Goal: Consume media (video, audio)

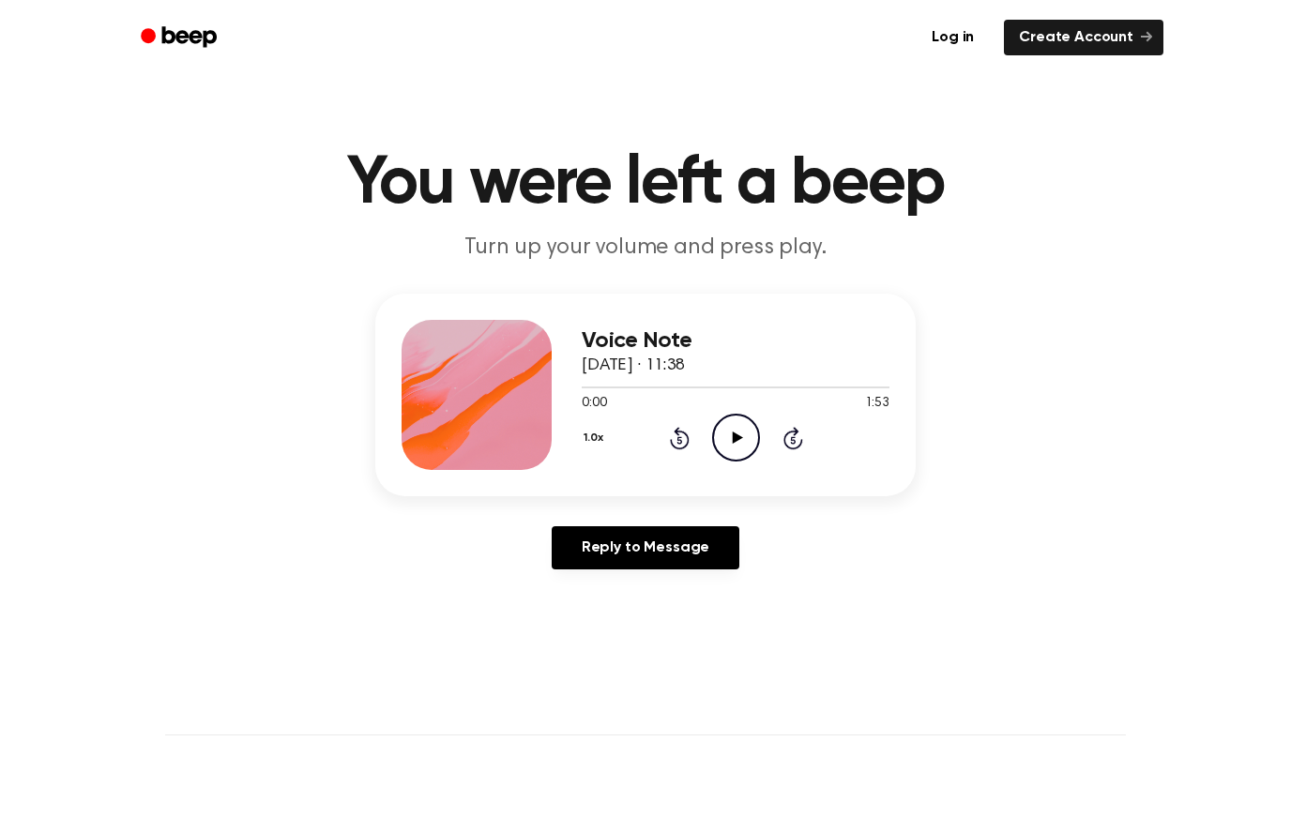
click at [762, 436] on div "1.0x Rewind 5 seconds Play Audio Skip 5 seconds" at bounding box center [736, 438] width 308 height 48
click at [734, 439] on icon at bounding box center [737, 437] width 10 height 12
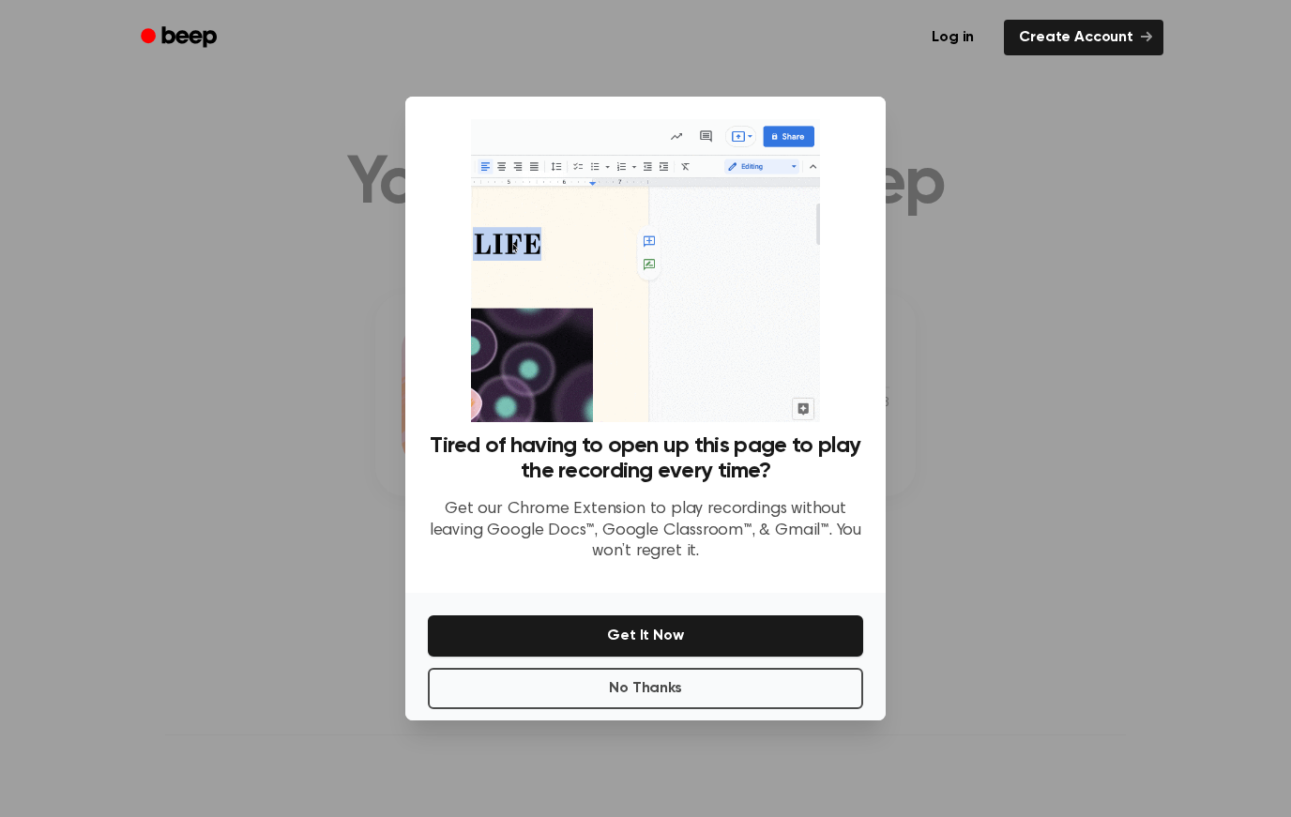
click at [561, 702] on button "No Thanks" at bounding box center [645, 688] width 435 height 41
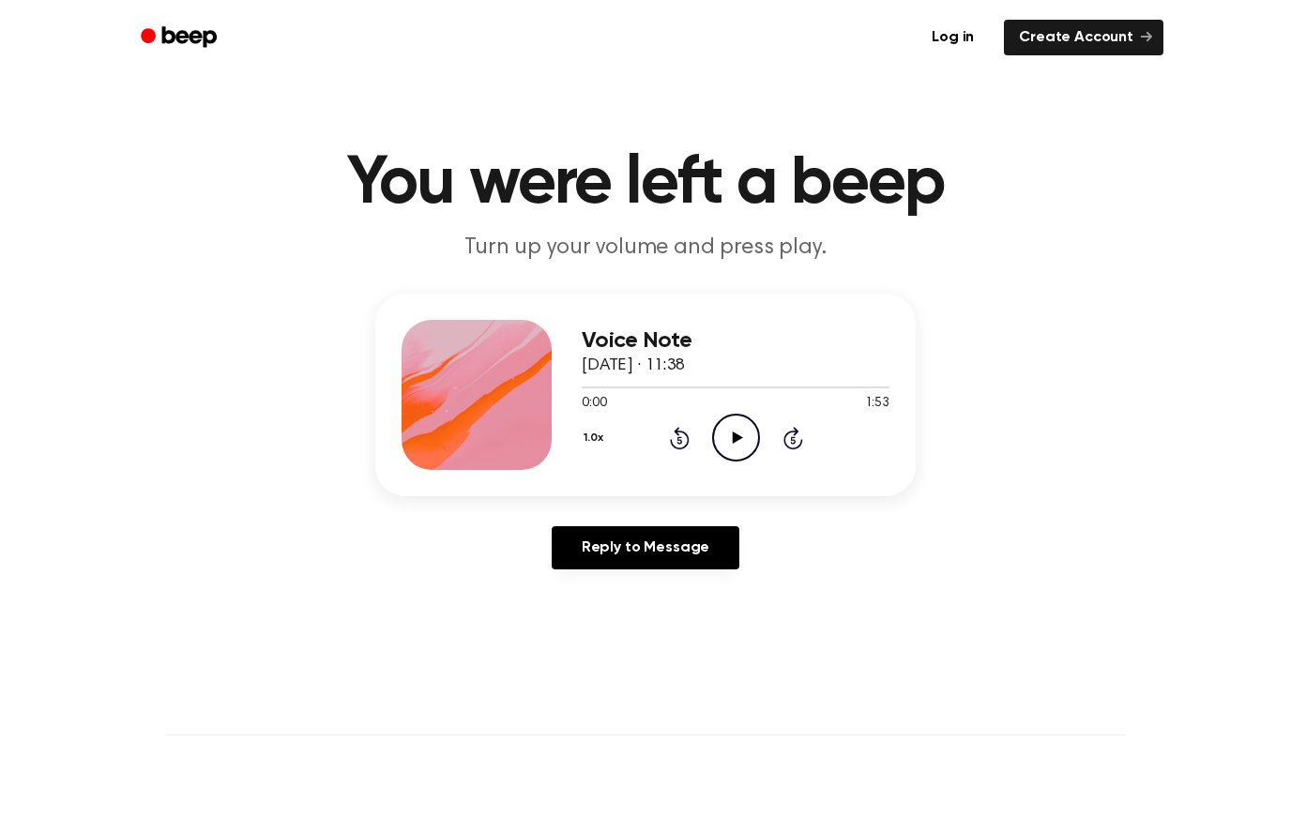
click at [743, 443] on icon "Play Audio" at bounding box center [736, 438] width 48 height 48
click at [732, 436] on icon at bounding box center [736, 437] width 8 height 12
click at [743, 446] on icon "Play Audio" at bounding box center [736, 438] width 48 height 48
click at [727, 450] on icon "Pause Audio" at bounding box center [736, 438] width 48 height 48
click at [727, 450] on icon "Play Audio" at bounding box center [736, 438] width 48 height 48
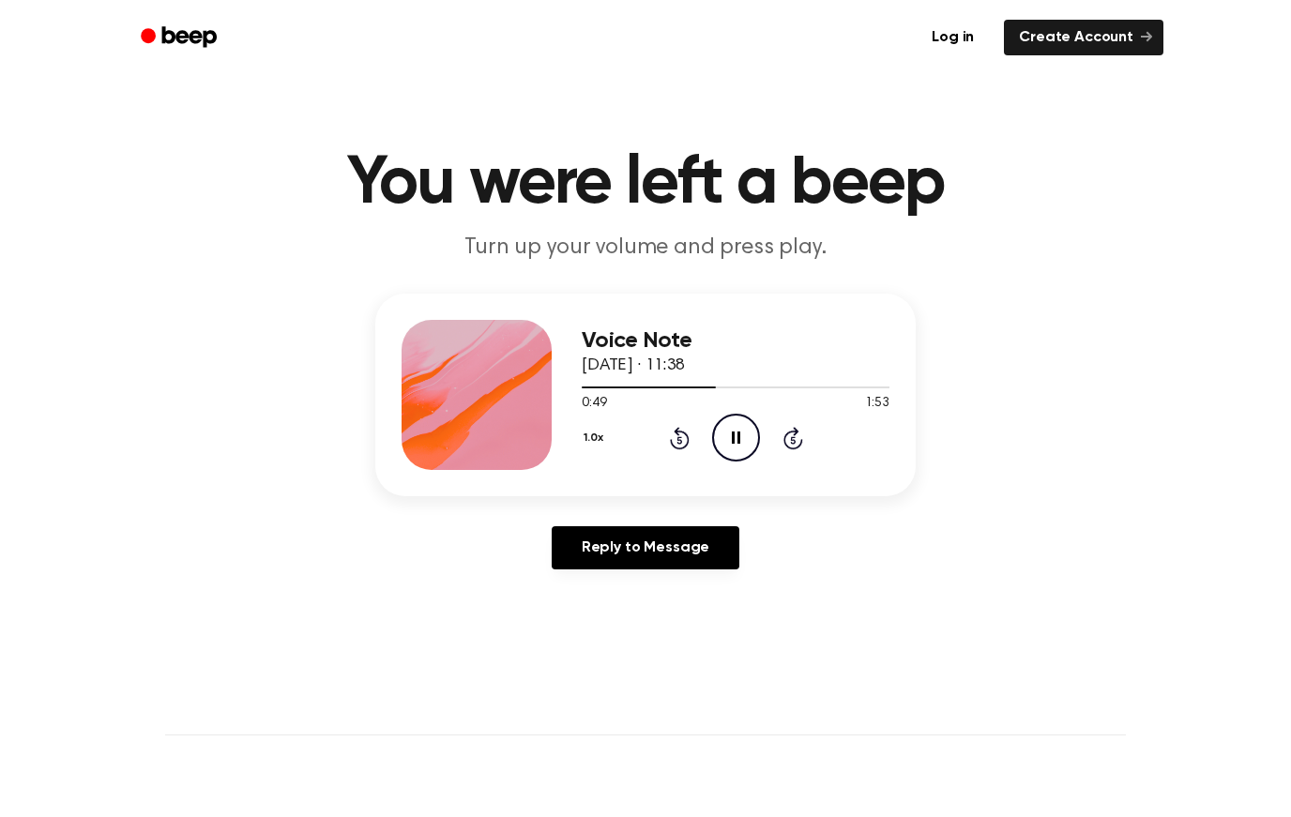
click at [733, 450] on icon "Pause Audio" at bounding box center [736, 438] width 48 height 48
click at [733, 451] on icon "Play Audio" at bounding box center [736, 438] width 48 height 48
click at [733, 451] on html "Log in Create Account You were left a beep Turn up your volume and press play. …" at bounding box center [645, 756] width 1291 height 1512
click at [733, 451] on icon "Pause Audio" at bounding box center [736, 438] width 48 height 48
click at [736, 454] on icon "Play Audio" at bounding box center [736, 438] width 48 height 48
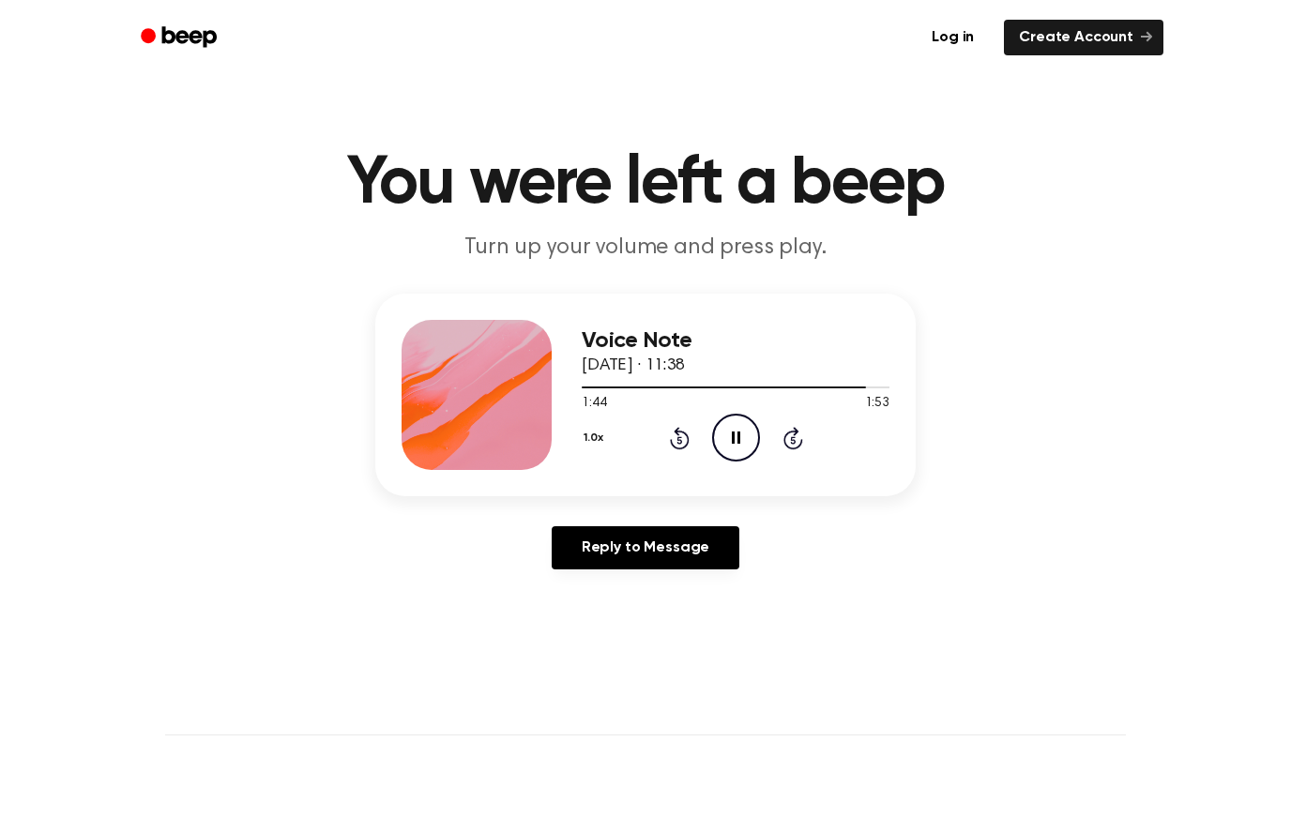
click at [674, 430] on icon "Rewind 5 seconds" at bounding box center [679, 438] width 21 height 24
click at [742, 441] on icon "Play Audio" at bounding box center [736, 438] width 48 height 48
click at [725, 445] on icon "Pause Audio" at bounding box center [736, 438] width 48 height 48
click at [739, 432] on icon "Play Audio" at bounding box center [736, 438] width 48 height 48
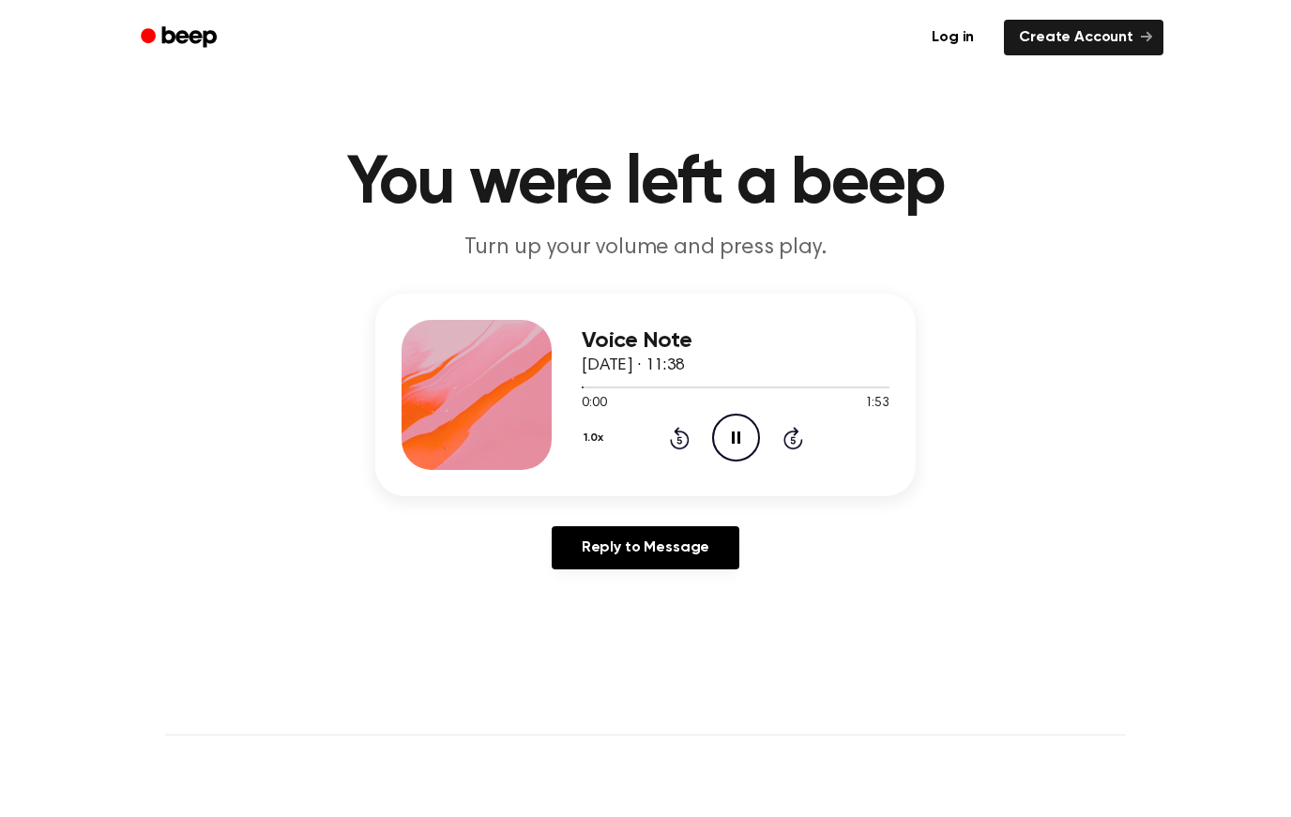
click at [799, 435] on icon "Skip 5 seconds" at bounding box center [792, 438] width 21 height 24
click at [795, 433] on icon at bounding box center [793, 438] width 20 height 23
click at [729, 425] on icon "Pause Audio" at bounding box center [736, 438] width 48 height 48
click at [731, 440] on icon "Play Audio" at bounding box center [736, 438] width 48 height 48
click at [728, 436] on icon "Play Audio" at bounding box center [736, 438] width 48 height 48
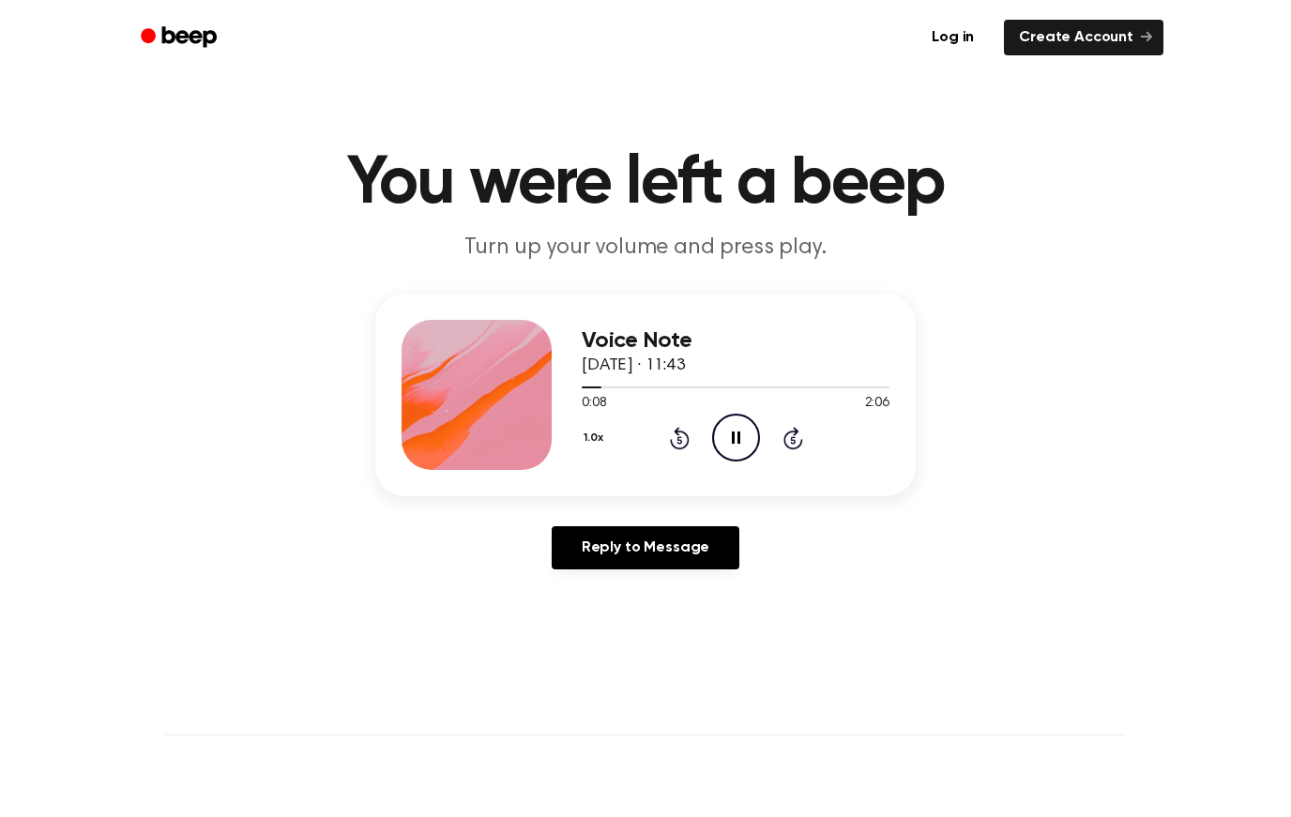
click at [687, 432] on icon "Rewind 5 seconds" at bounding box center [679, 438] width 21 height 24
drag, startPoint x: 803, startPoint y: 455, endPoint x: 788, endPoint y: 455, distance: 15.0
click at [803, 455] on div "1.0x Rewind 5 seconds Pause Audio Skip 5 seconds" at bounding box center [736, 438] width 308 height 48
click at [748, 455] on icon "Pause Audio" at bounding box center [736, 438] width 48 height 48
click at [728, 442] on icon "Play Audio" at bounding box center [736, 438] width 48 height 48
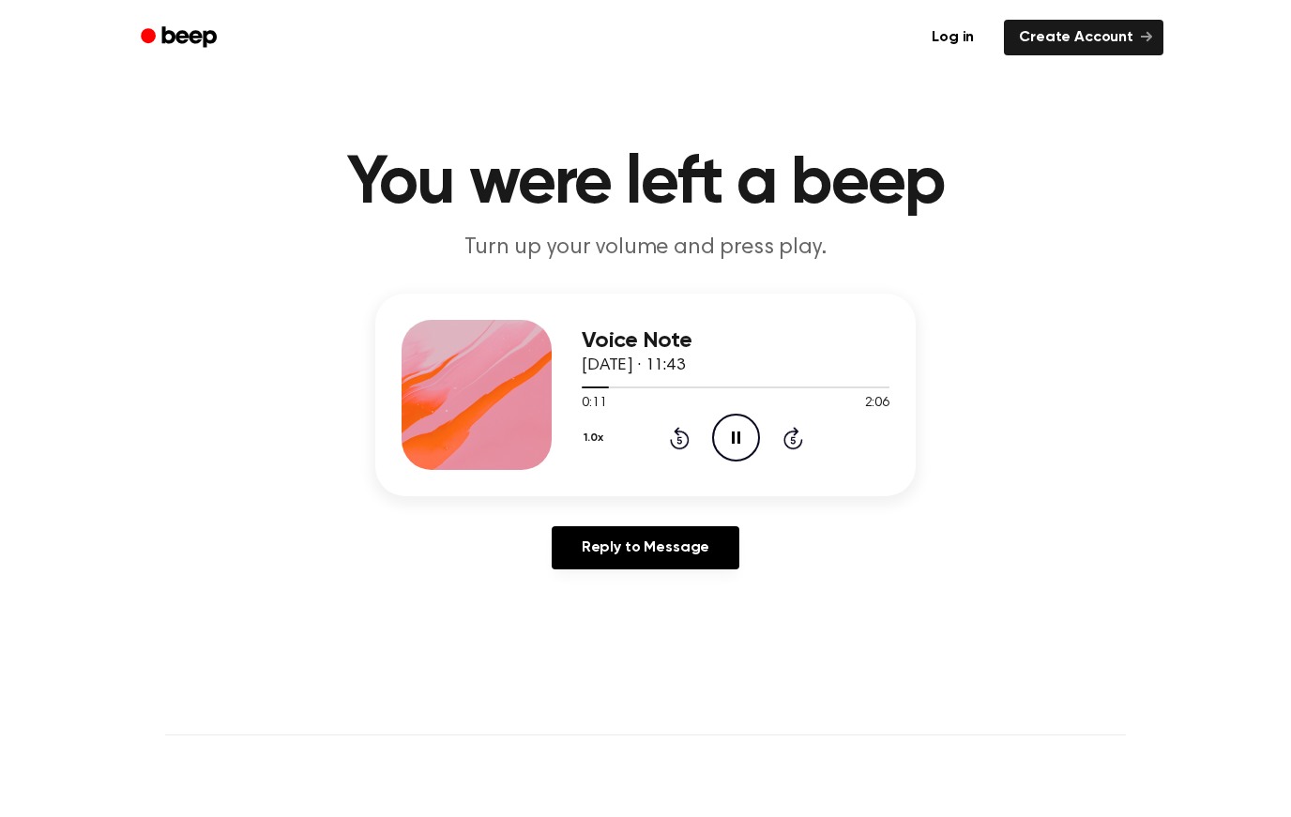
click at [728, 442] on icon "Pause Audio" at bounding box center [736, 438] width 48 height 48
click at [687, 440] on icon at bounding box center [680, 438] width 20 height 23
click at [679, 440] on icon at bounding box center [678, 440] width 5 height 8
click at [687, 440] on icon at bounding box center [680, 438] width 20 height 23
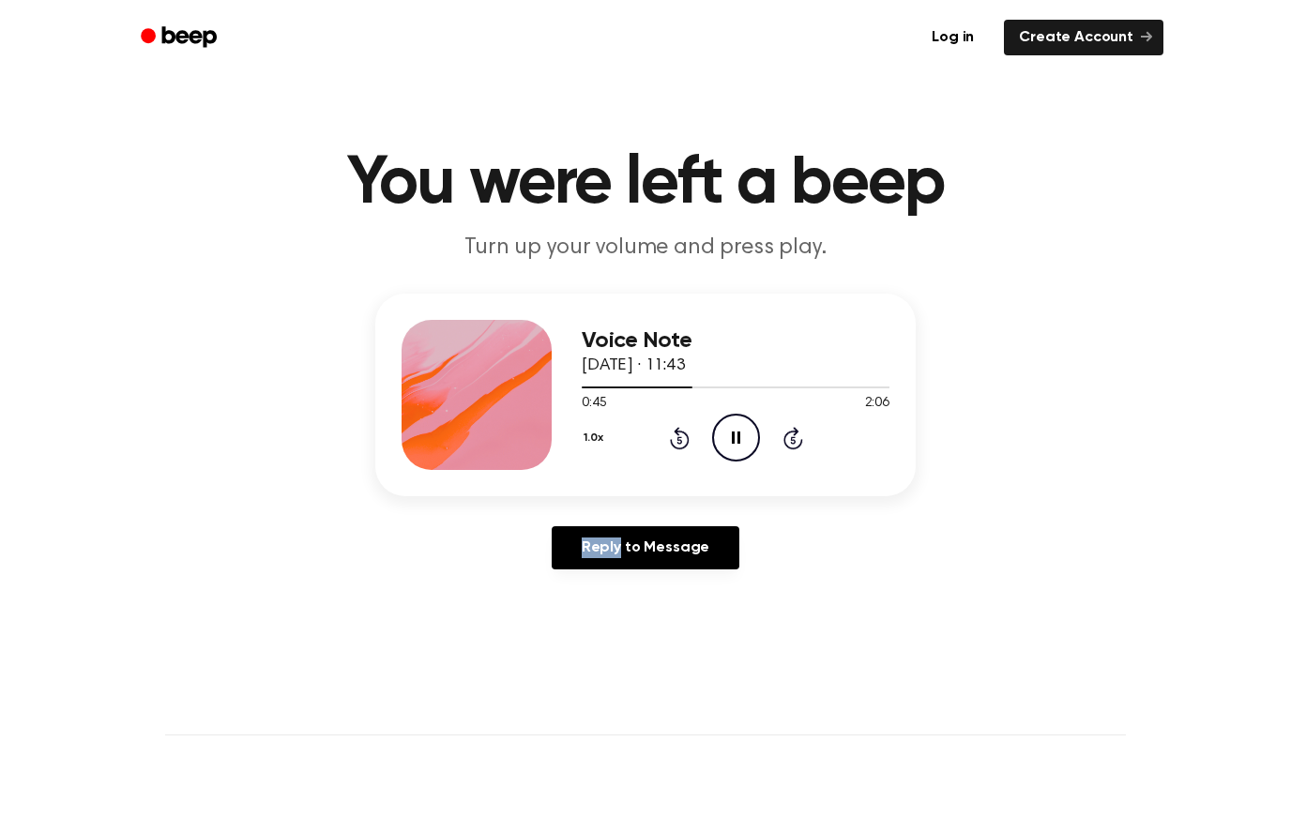
click at [675, 441] on icon "Rewind 5 seconds" at bounding box center [679, 438] width 21 height 24
click at [679, 433] on icon "Rewind 5 seconds" at bounding box center [679, 438] width 21 height 24
click at [679, 433] on html "Log in Create Account You were left a beep Turn up your volume and press play. …" at bounding box center [645, 756] width 1291 height 1512
click at [679, 434] on icon at bounding box center [680, 438] width 20 height 23
click at [695, 436] on div "1.0x Rewind 5 seconds Pause Audio Skip 5 seconds" at bounding box center [736, 438] width 308 height 48
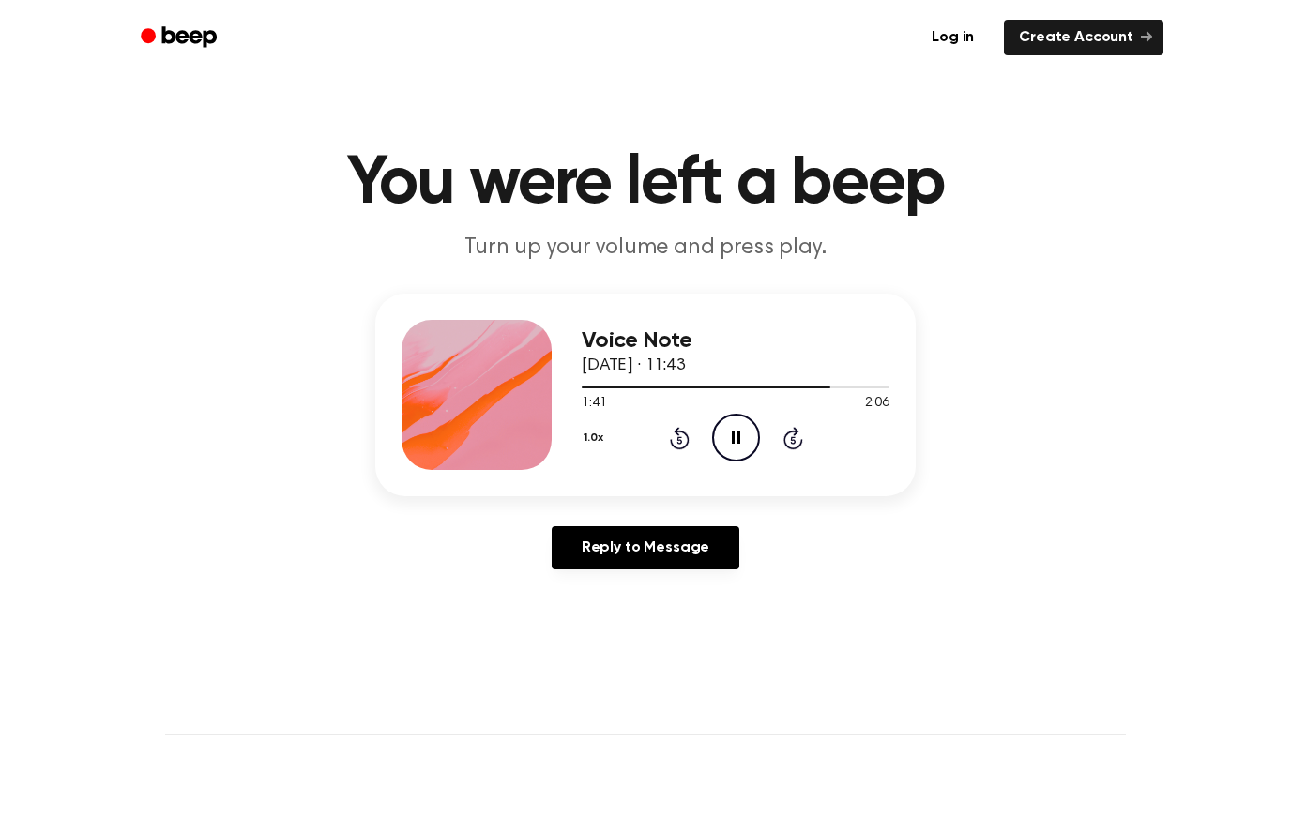
click at [694, 437] on div "1.0x Rewind 5 seconds Pause Audio Skip 5 seconds" at bounding box center [736, 438] width 308 height 48
click at [688, 438] on icon at bounding box center [680, 438] width 20 height 23
